Goal: Task Accomplishment & Management: Use online tool/utility

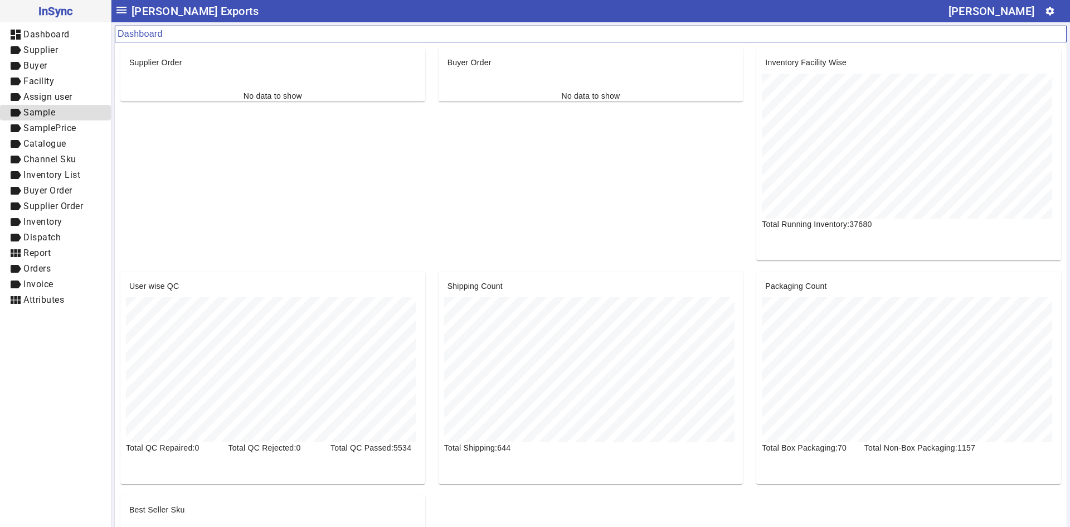
click at [64, 118] on span "label Sample" at bounding box center [55, 113] width 93 height 14
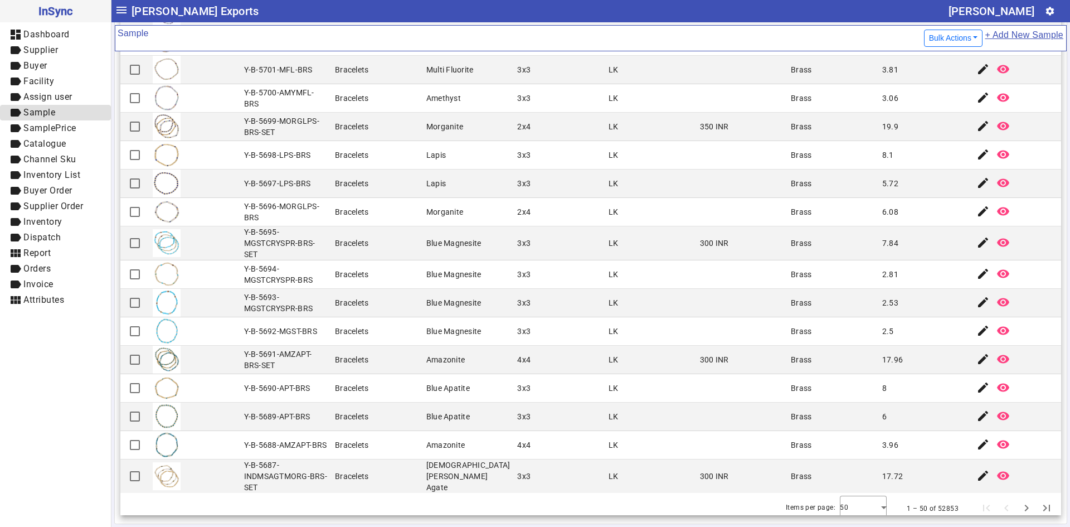
scroll to position [973, 0]
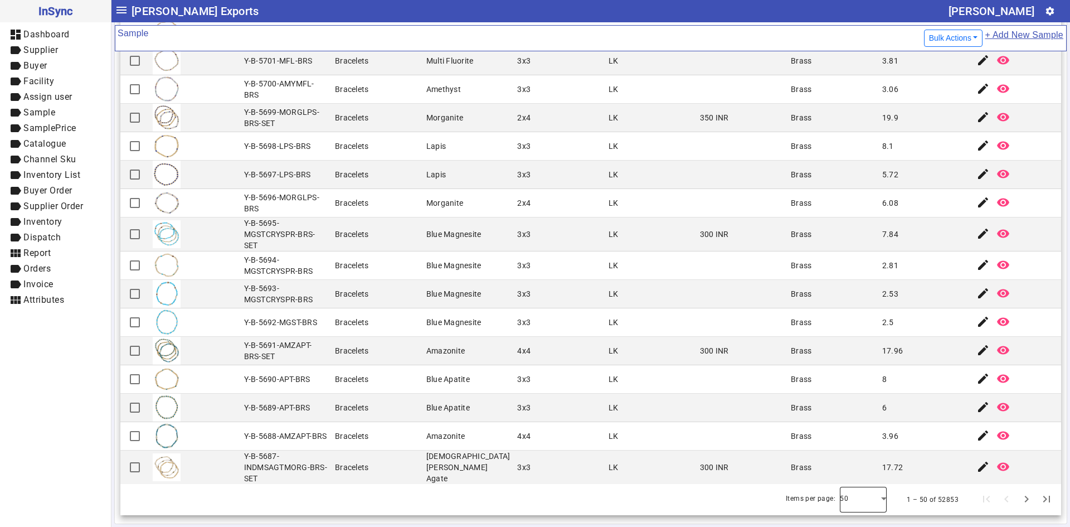
click at [849, 499] on div at bounding box center [863, 499] width 47 height 27
click at [849, 486] on div "50 100" at bounding box center [847, 455] width 47 height 62
click at [851, 478] on mat-option "100" at bounding box center [847, 468] width 47 height 27
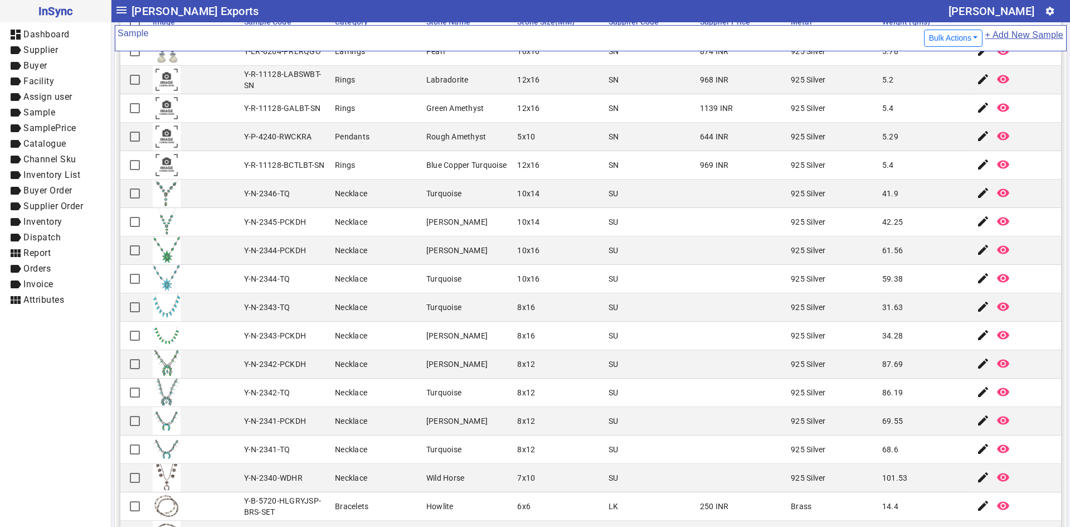
scroll to position [117, 0]
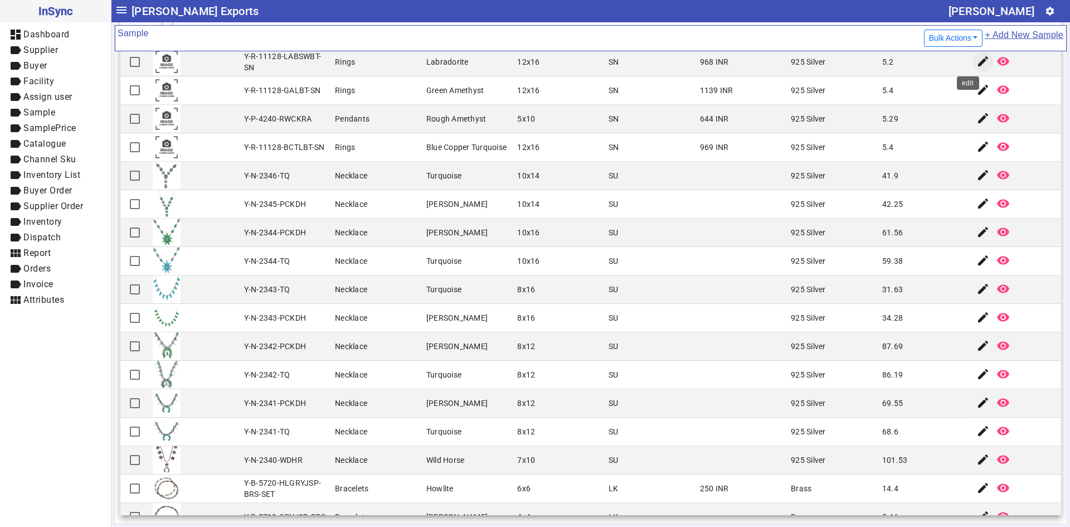
click at [976, 61] on mat-icon "edit" at bounding box center [982, 61] width 13 height 13
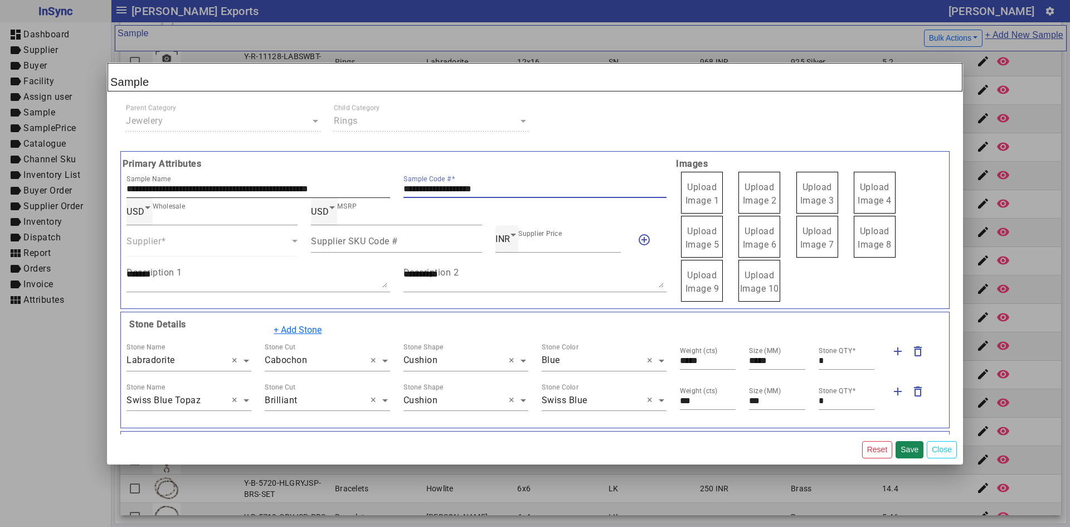
drag, startPoint x: 517, startPoint y: 188, endPoint x: 354, endPoint y: 191, distance: 163.3
click at [354, 191] on div "**********" at bounding box center [396, 184] width 553 height 27
click at [697, 187] on span "Upload Image 1" at bounding box center [703, 194] width 34 height 24
click at [0, 0] on input "Upload Image 1" at bounding box center [0, 0] width 0 height 0
